Goal: Task Accomplishment & Management: Use online tool/utility

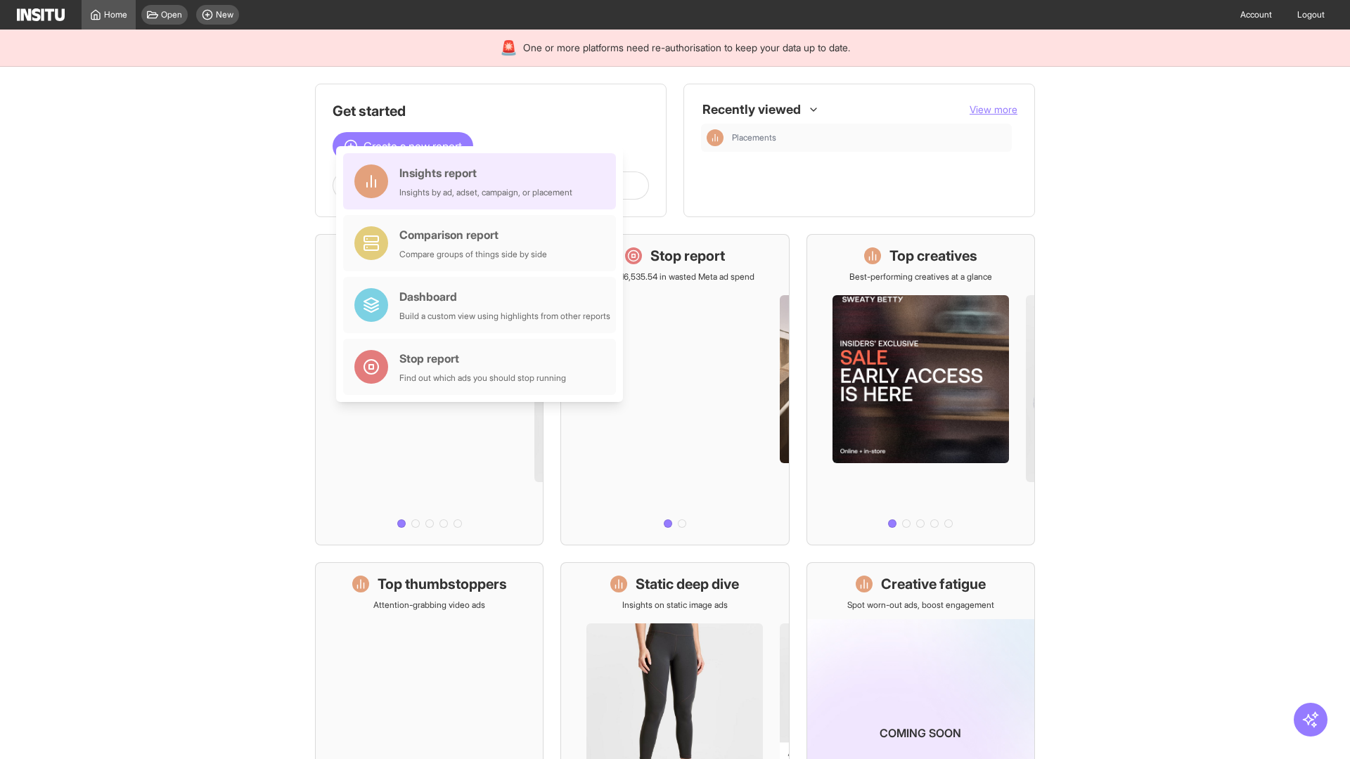
click at [483, 181] on div "Insights report Insights by ad, adset, campaign, or placement" at bounding box center [485, 182] width 173 height 34
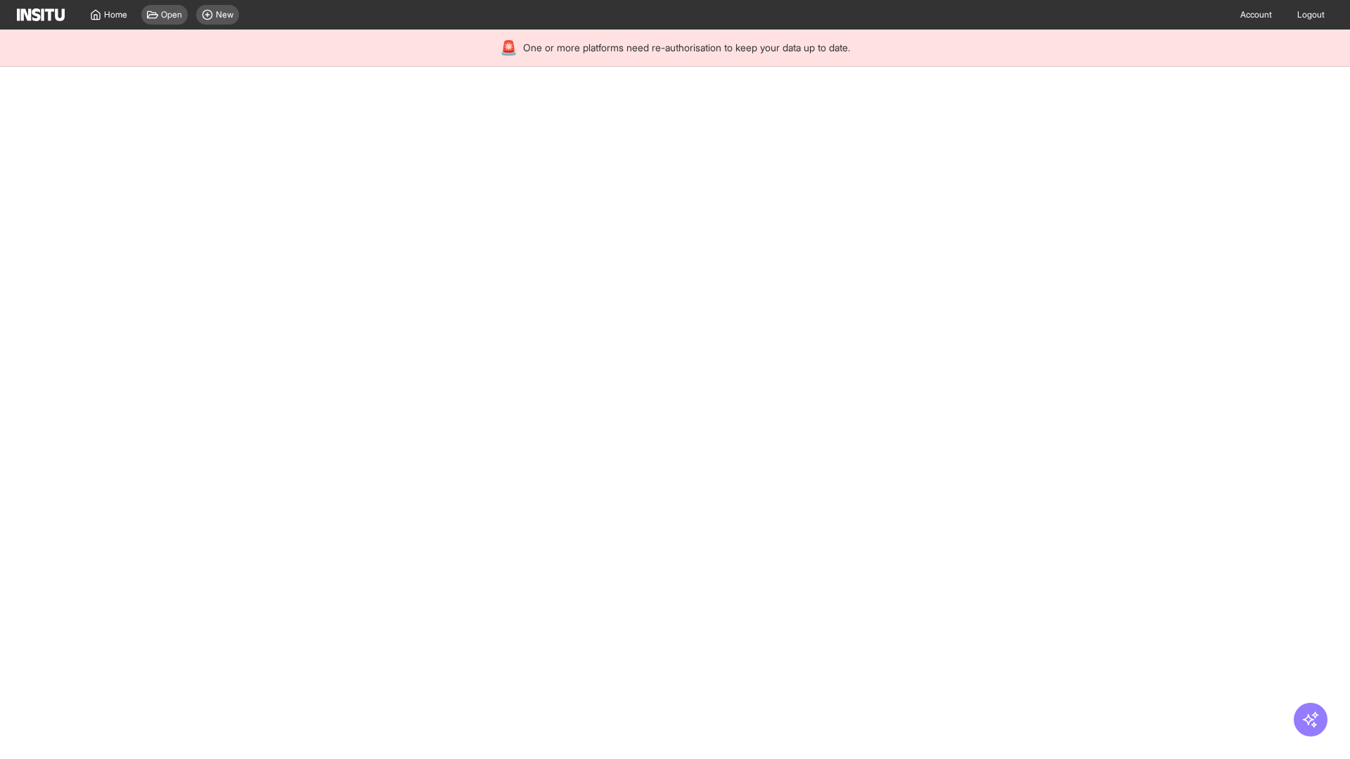
select select "**"
